Goal: Information Seeking & Learning: Learn about a topic

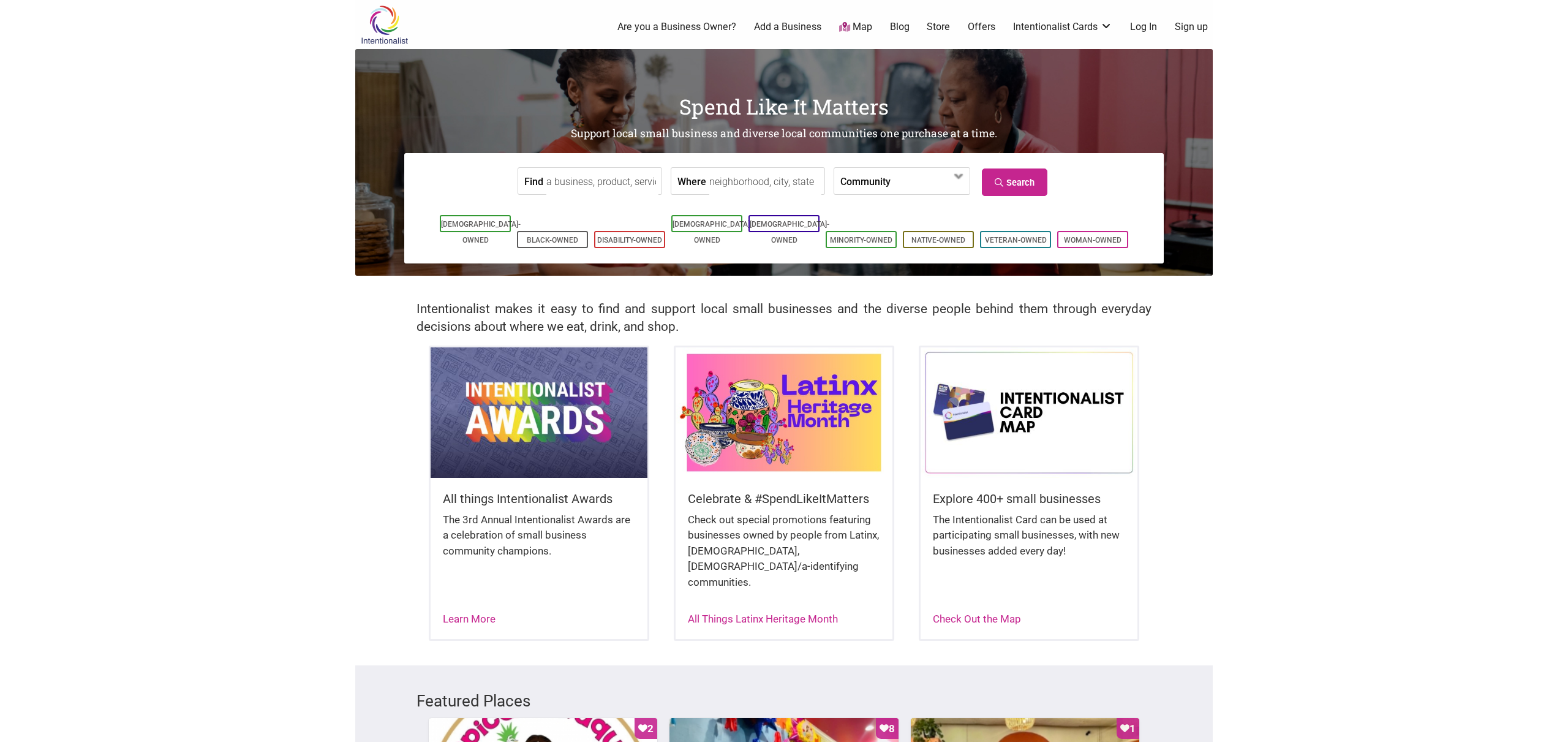
click at [632, 177] on input "Find" at bounding box center [602, 181] width 112 height 27
paste input "Paparepas"
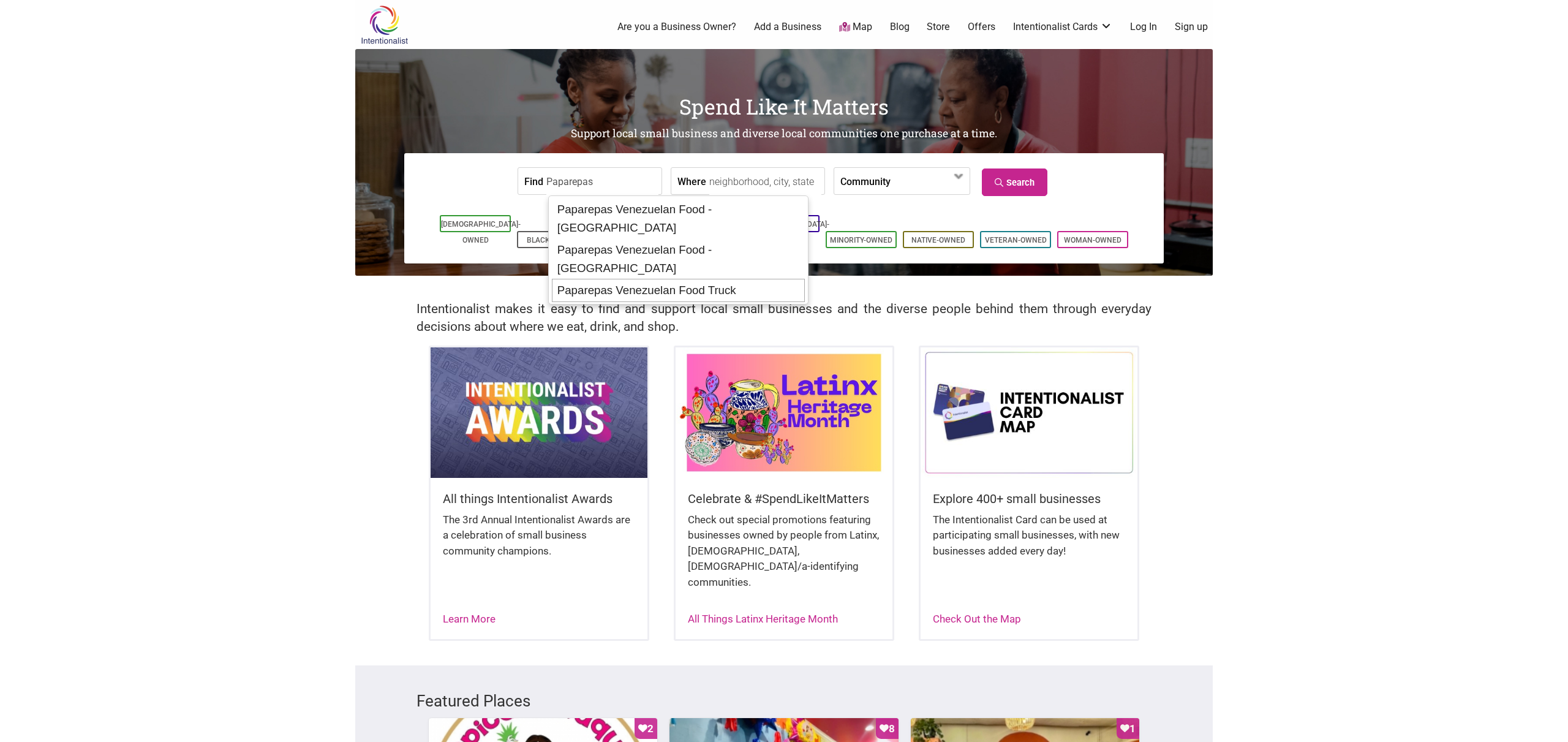
click at [765, 278] on div "Paparepas Venezuelan Food Truck" at bounding box center [678, 290] width 253 height 24
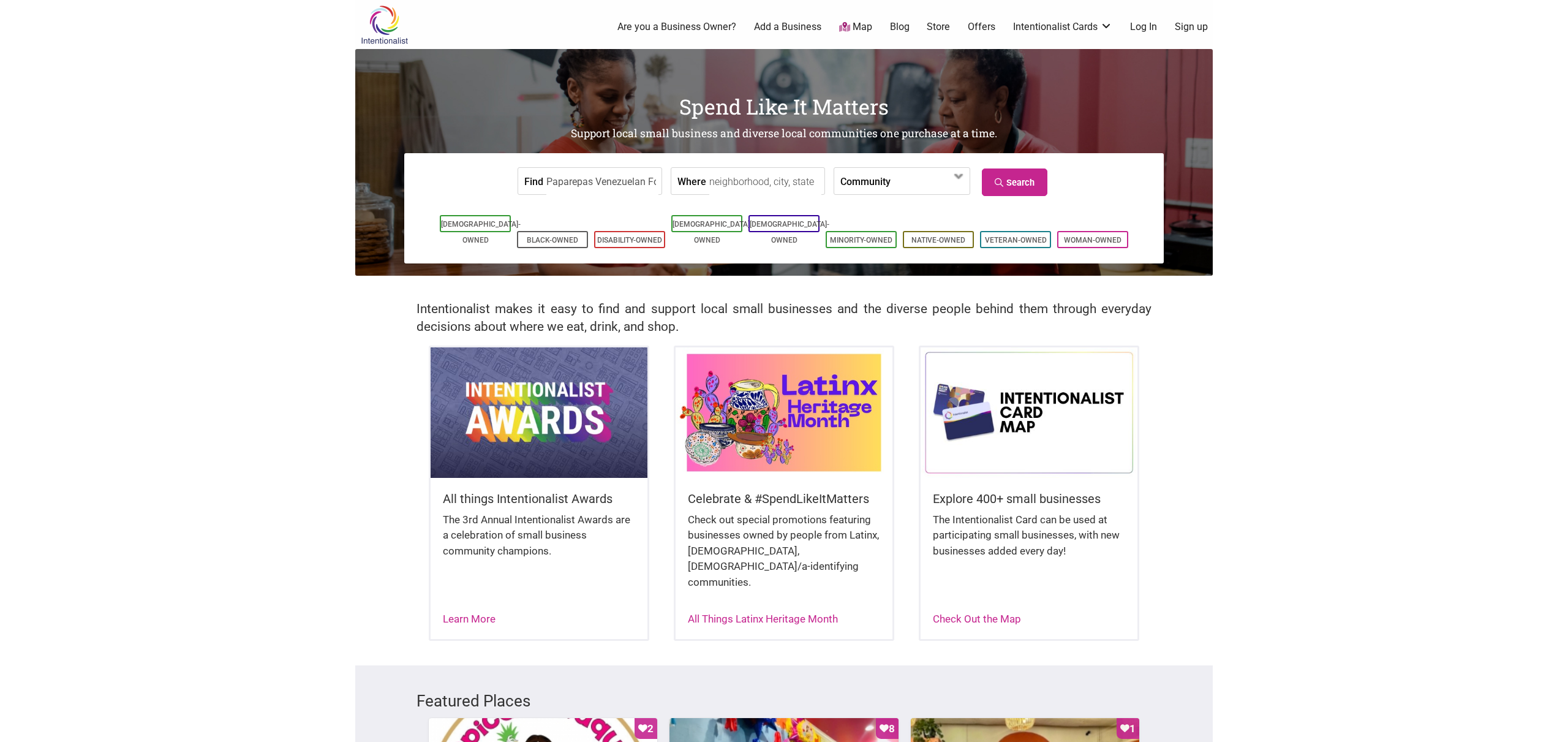
type input "Paparepas Venezuelan Food Truck"
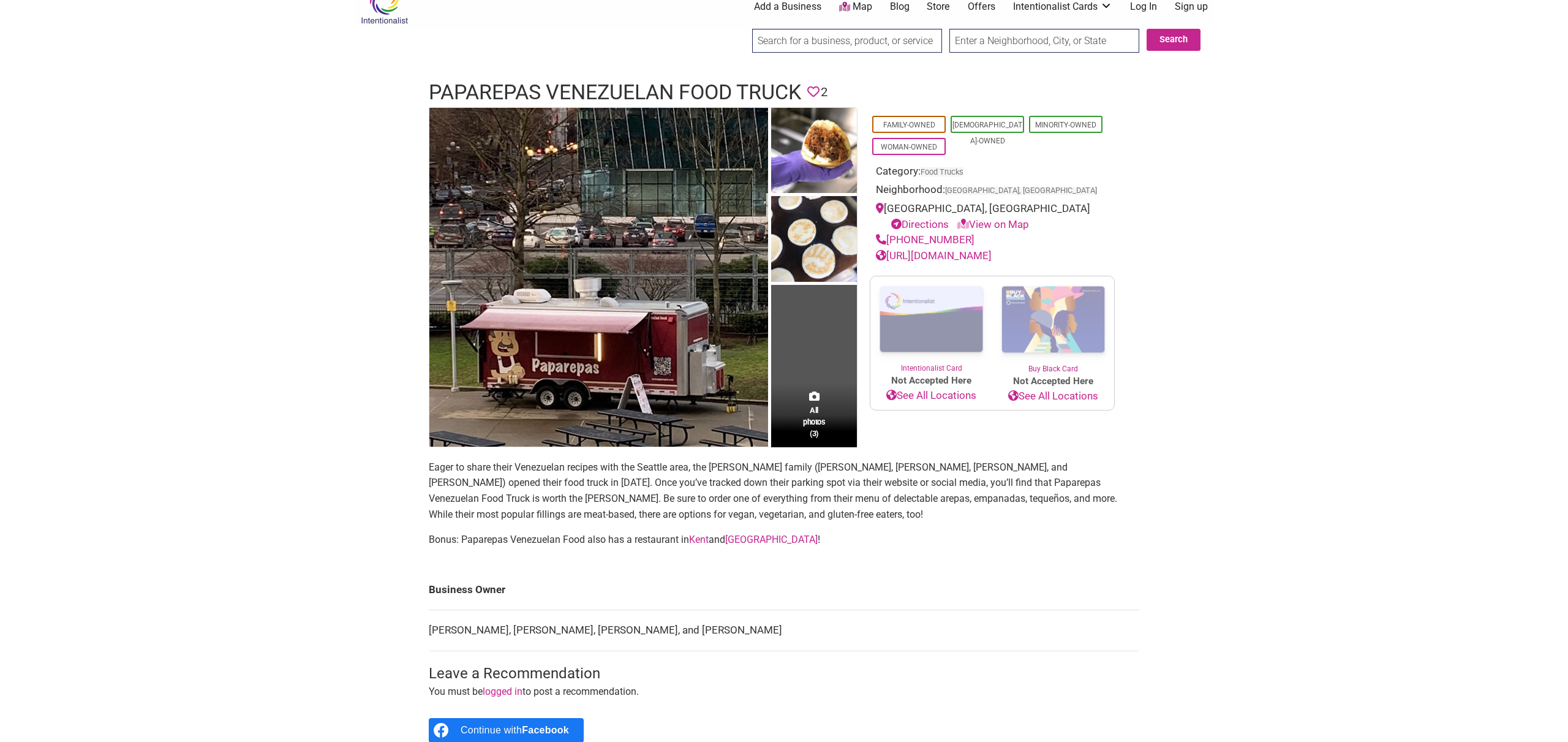
scroll to position [22, 0]
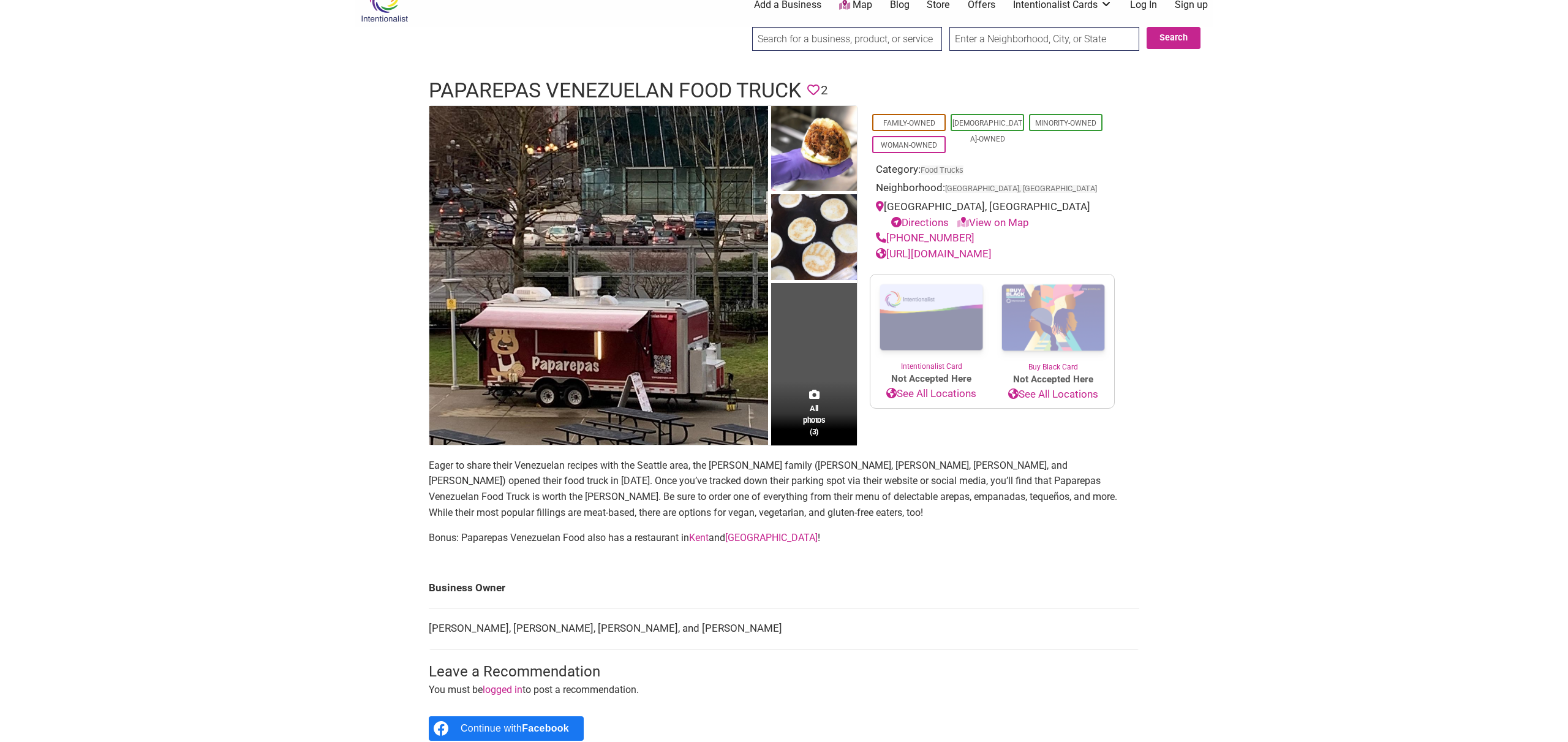
drag, startPoint x: 910, startPoint y: 479, endPoint x: 942, endPoint y: 499, distance: 37.7
click at [942, 499] on p "Eager to share their Venezuelan recipes with the Seattle area, the [PERSON_NAME…" at bounding box center [784, 489] width 710 height 63
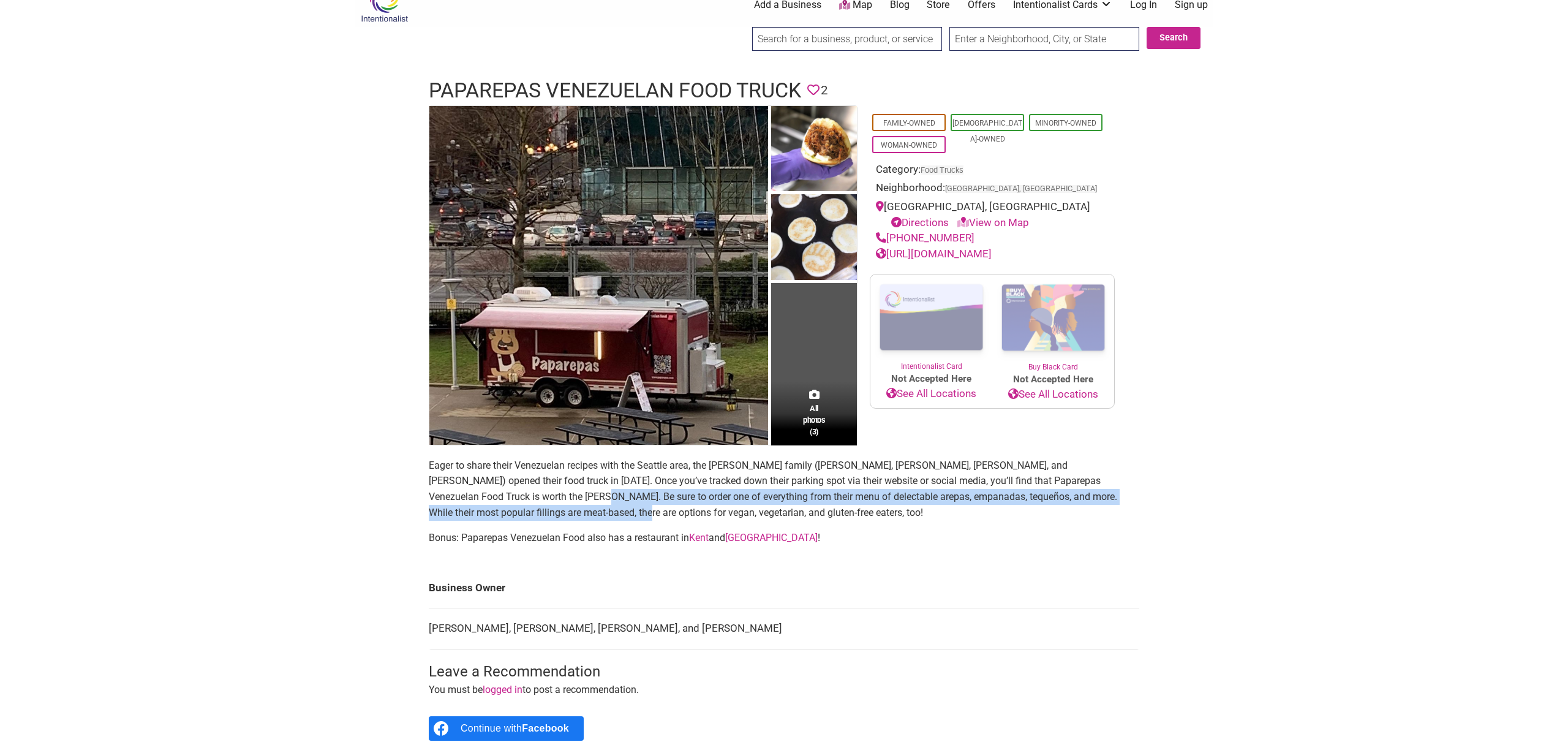
drag, startPoint x: 455, startPoint y: 495, endPoint x: 485, endPoint y: 517, distance: 37.2
click at [485, 517] on p "Eager to share their Venezuelan recipes with the Seattle area, the Carrero fami…" at bounding box center [784, 489] width 710 height 63
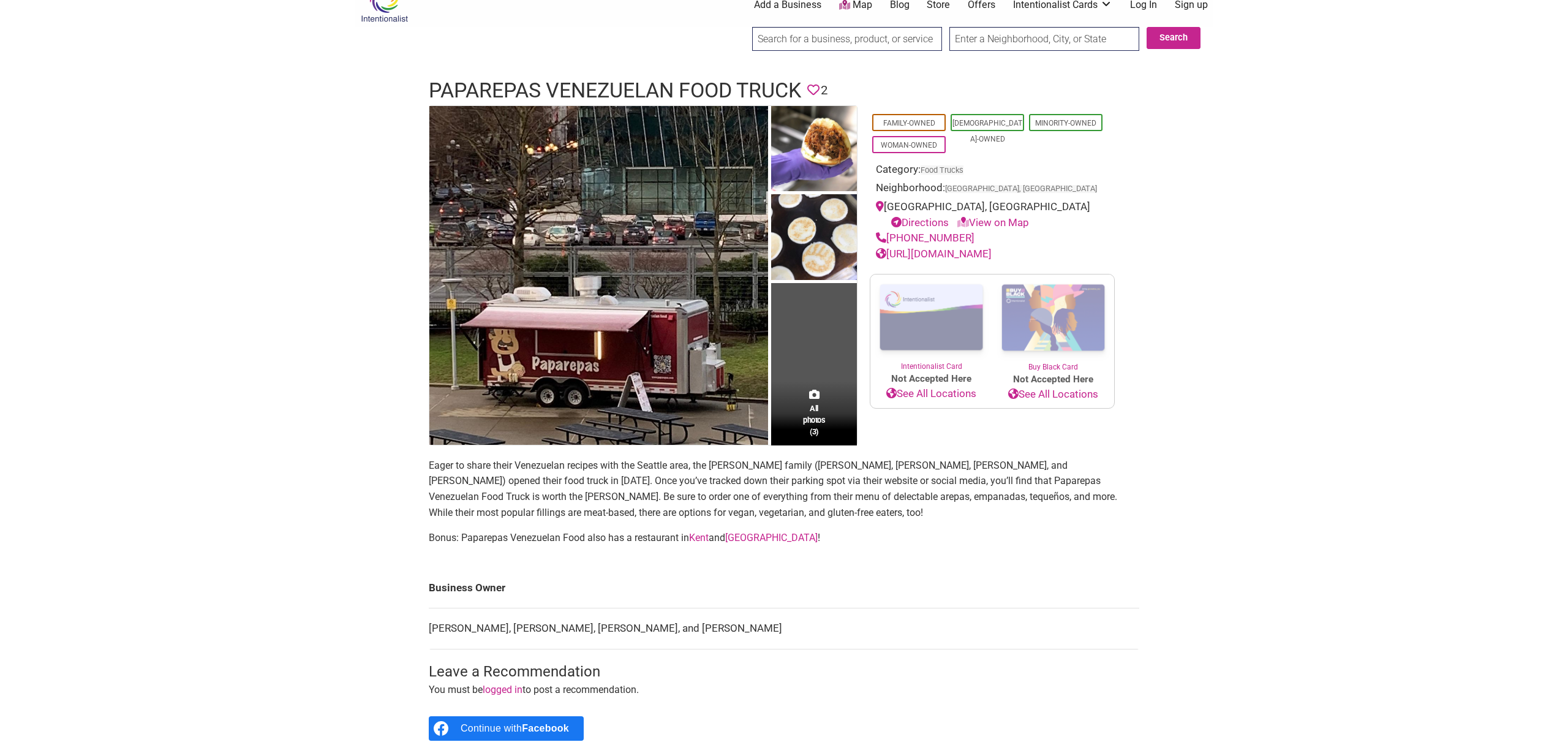
click at [937, 479] on p "Eager to share their Venezuelan recipes with the Seattle area, the Carrero fami…" at bounding box center [784, 489] width 710 height 63
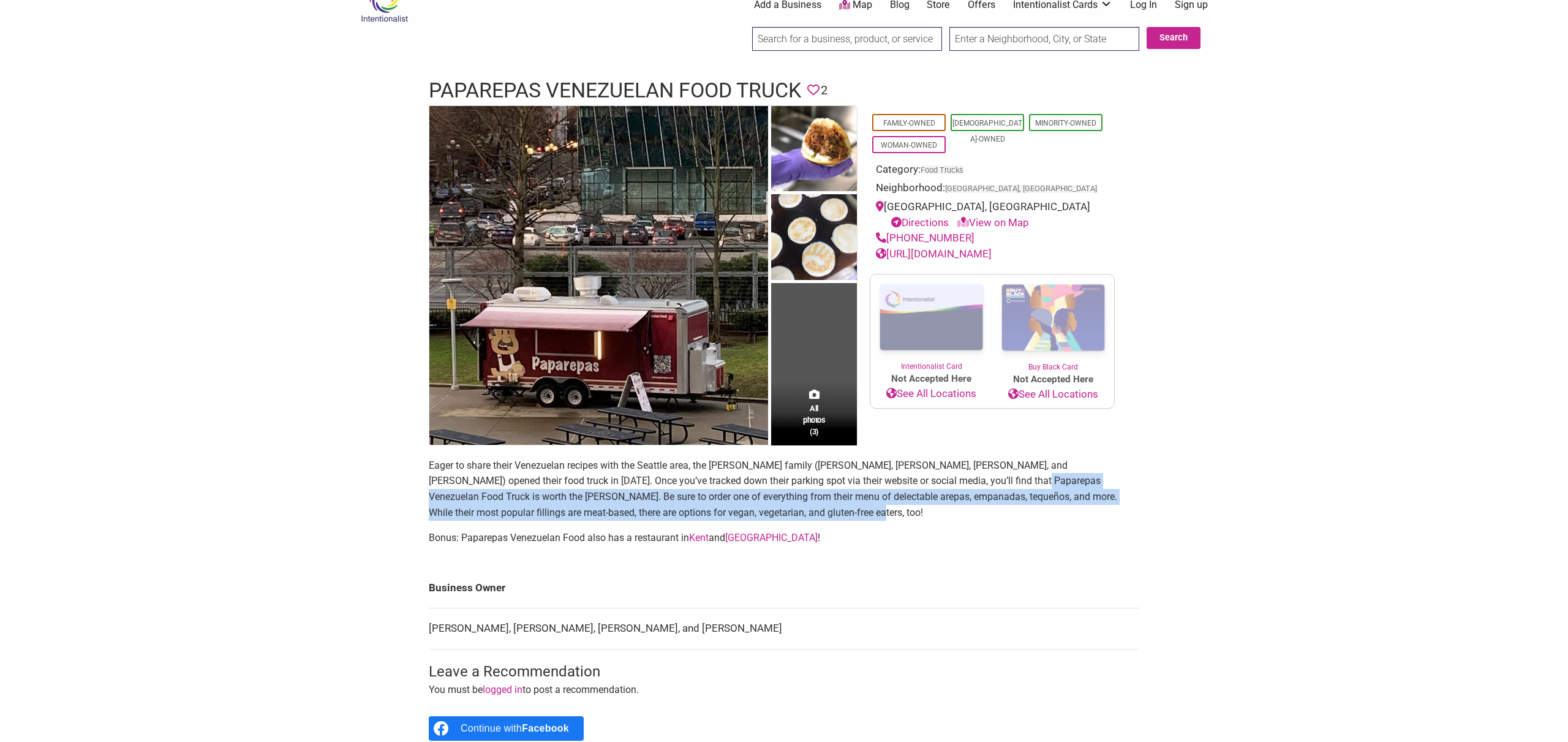
drag, startPoint x: 916, startPoint y: 478, endPoint x: 949, endPoint y: 515, distance: 49.6
click at [949, 515] on p "Eager to share their Venezuelan recipes with the Seattle area, the Carrero fami…" at bounding box center [784, 489] width 710 height 63
copy p "Paparepas Venezuelan Food Truck is worth the hunt. Be sure to order one of ever…"
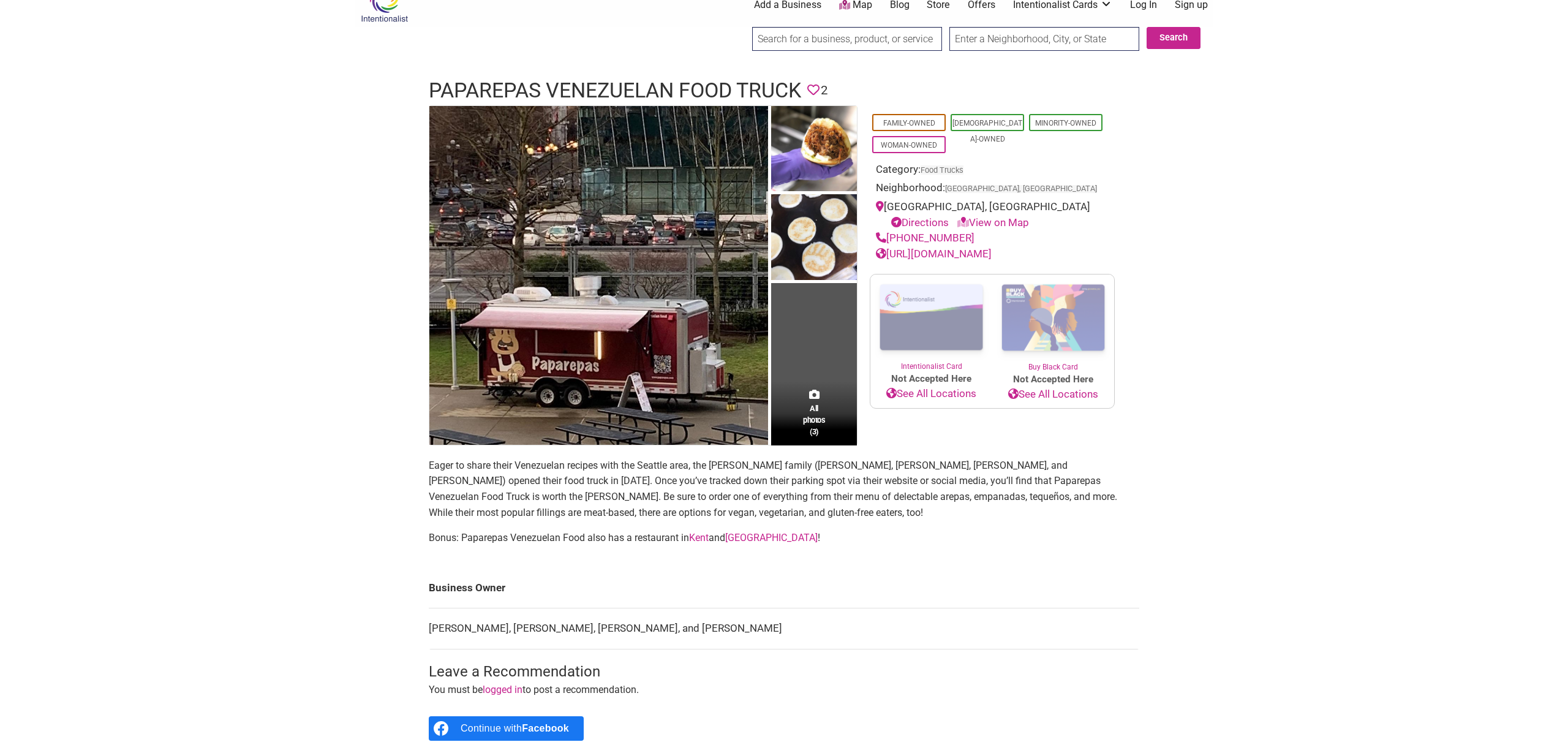
click at [791, 43] on input "search" at bounding box center [847, 38] width 190 height 24
click at [810, 63] on div "[PERSON_NAME]'s Gourmet Donutz" at bounding box center [848, 74] width 183 height 42
type input "[PERSON_NAME]'s Gourmet Donutz"
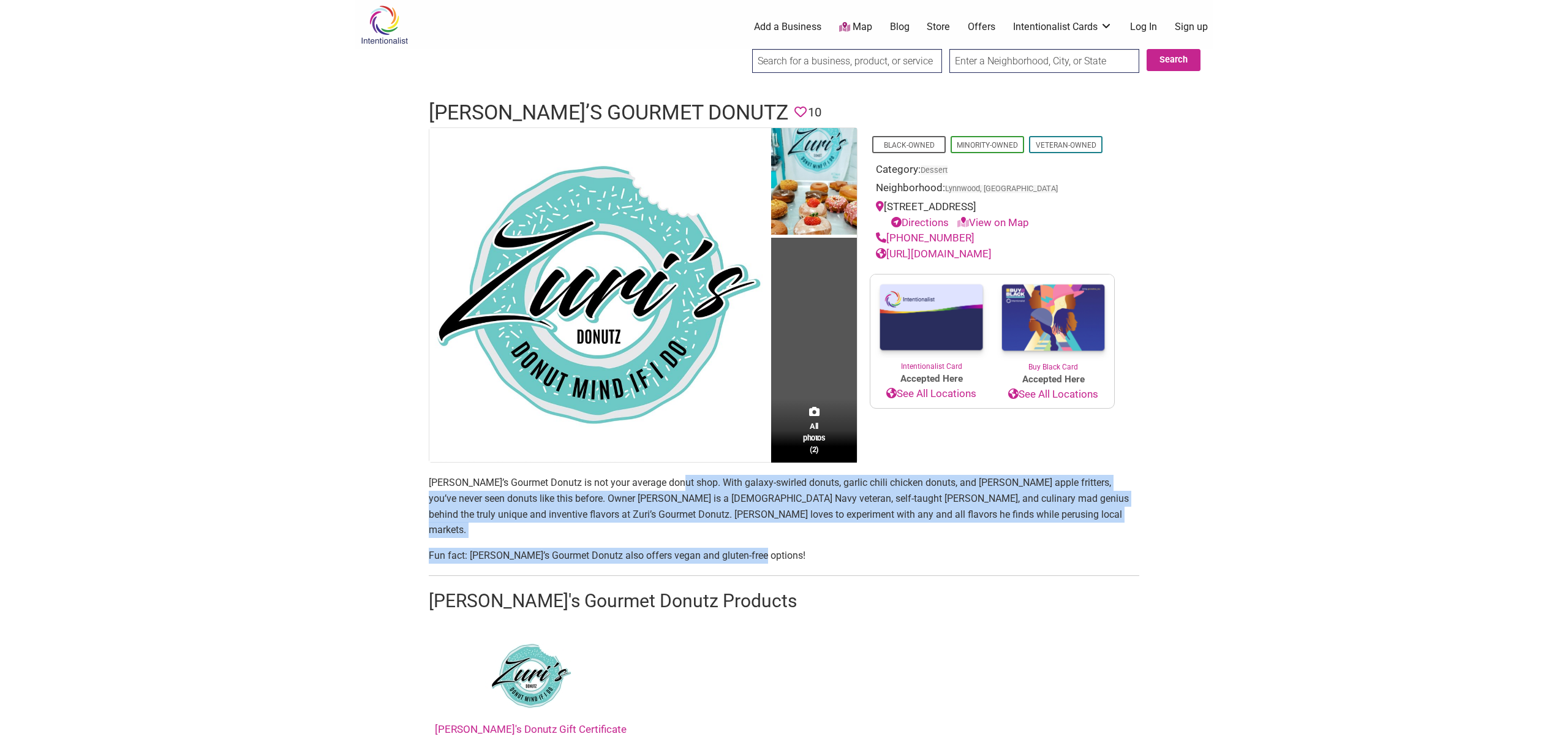
drag, startPoint x: 669, startPoint y: 480, endPoint x: 868, endPoint y: 543, distance: 208.7
click at [868, 543] on section "[PERSON_NAME]’s Gourmet Donutz is not your average donut shop. With galaxy-swir…" at bounding box center [784, 609] width 710 height 268
copy section "With galaxy-swirled donuts, garlic chili chicken donuts, and [PERSON_NAME] appl…"
